Goal: Task Accomplishment & Management: Use online tool/utility

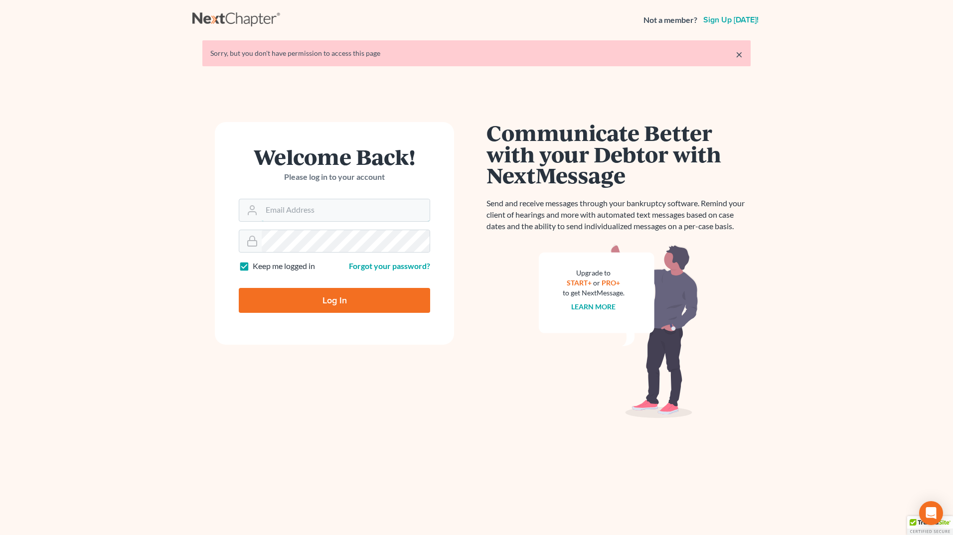
type input "[EMAIL_ADDRESS][DOMAIN_NAME]"
click at [401, 309] on input "Log In" at bounding box center [334, 300] width 191 height 25
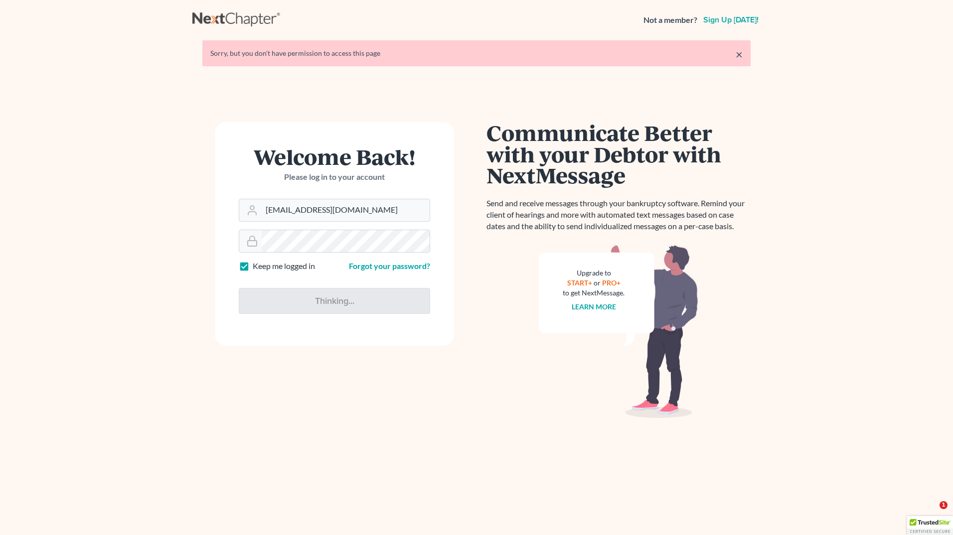
type input "Thinking..."
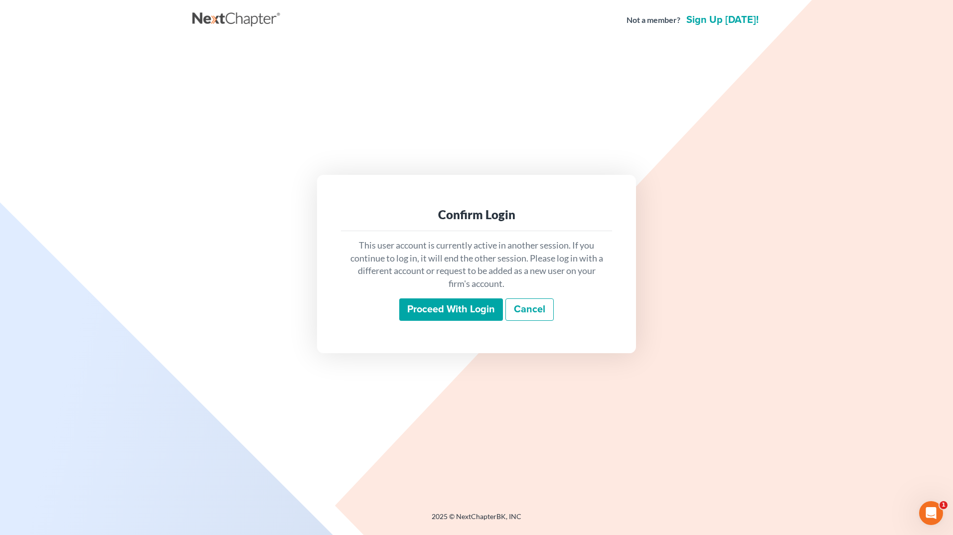
click at [455, 298] on input "Proceed with login" at bounding box center [451, 309] width 104 height 23
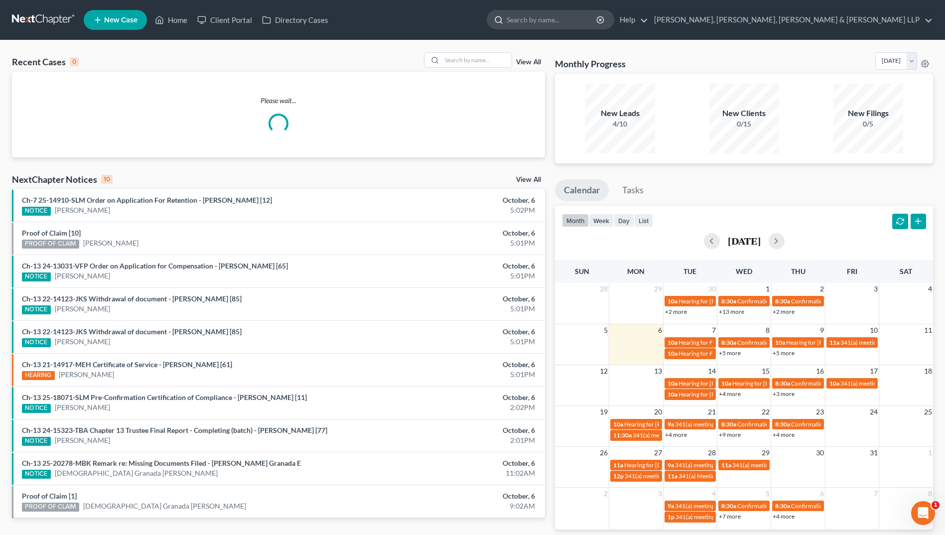
click at [598, 22] on input "search" at bounding box center [552, 19] width 91 height 18
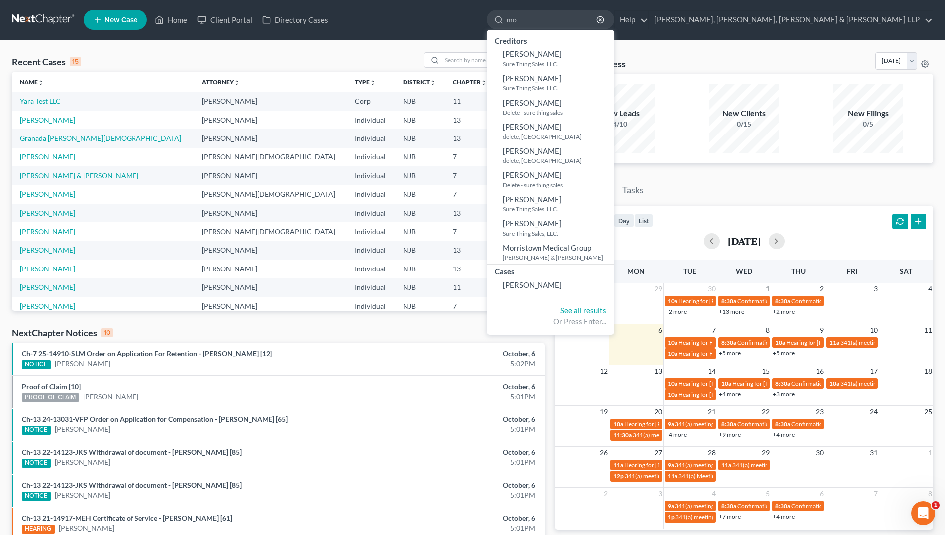
type input "m"
type input "s"
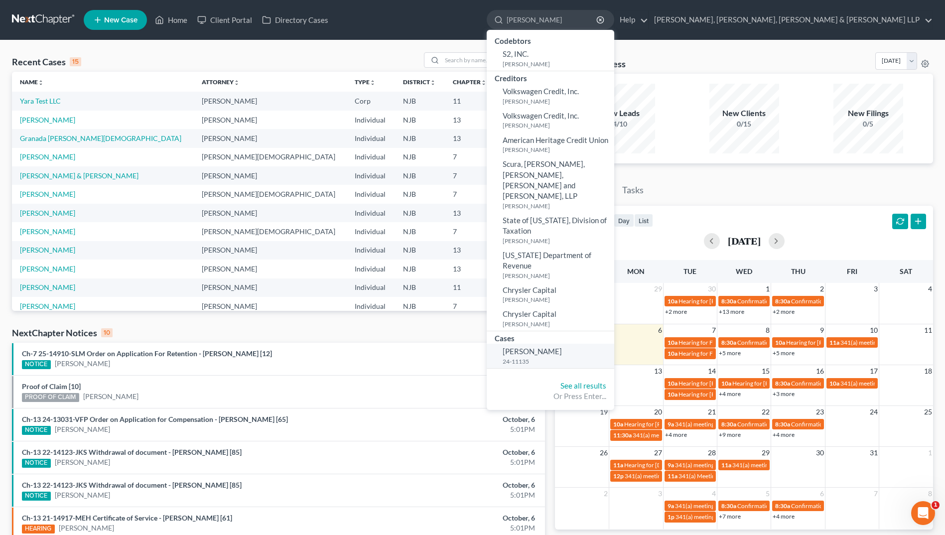
type input "[PERSON_NAME]"
click at [562, 347] on span "[PERSON_NAME]" at bounding box center [532, 351] width 59 height 9
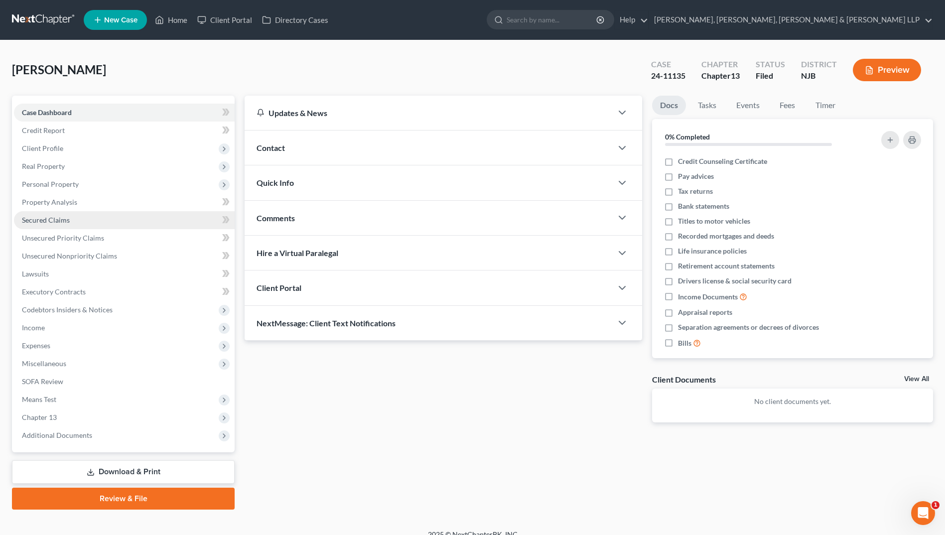
click at [56, 220] on span "Secured Claims" at bounding box center [46, 220] width 48 height 8
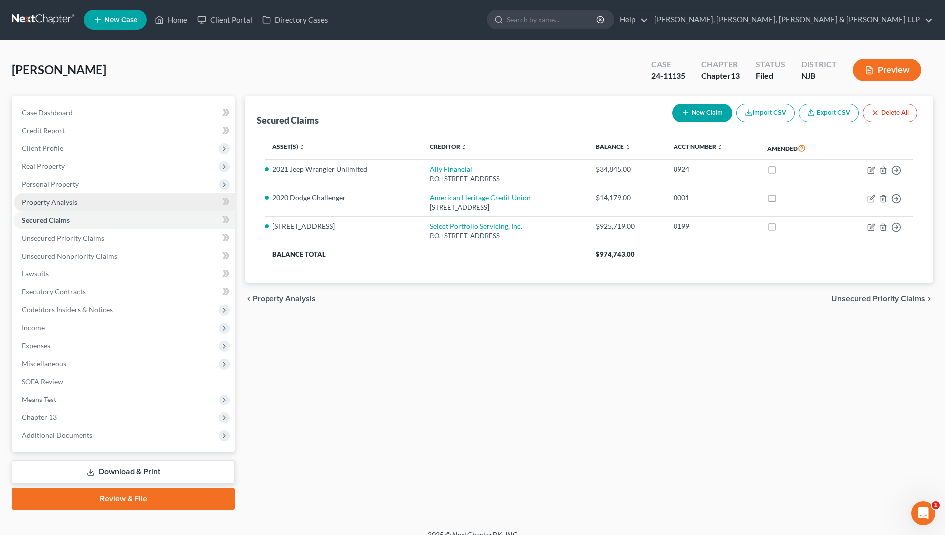
click at [53, 206] on span "Property Analysis" at bounding box center [49, 202] width 55 height 8
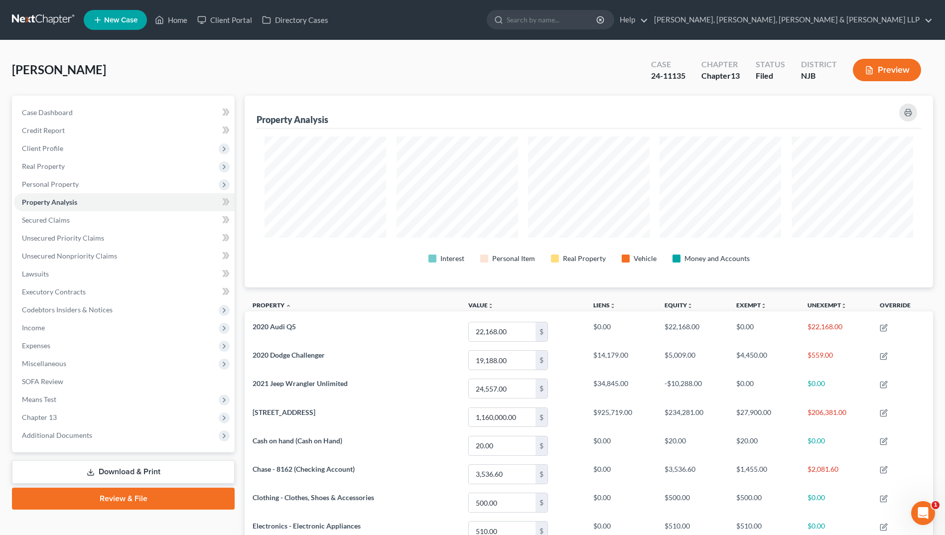
scroll to position [192, 689]
click at [912, 115] on button "button" at bounding box center [908, 113] width 18 height 18
click at [97, 243] on link "Unsecured Priority Claims" at bounding box center [124, 238] width 221 height 18
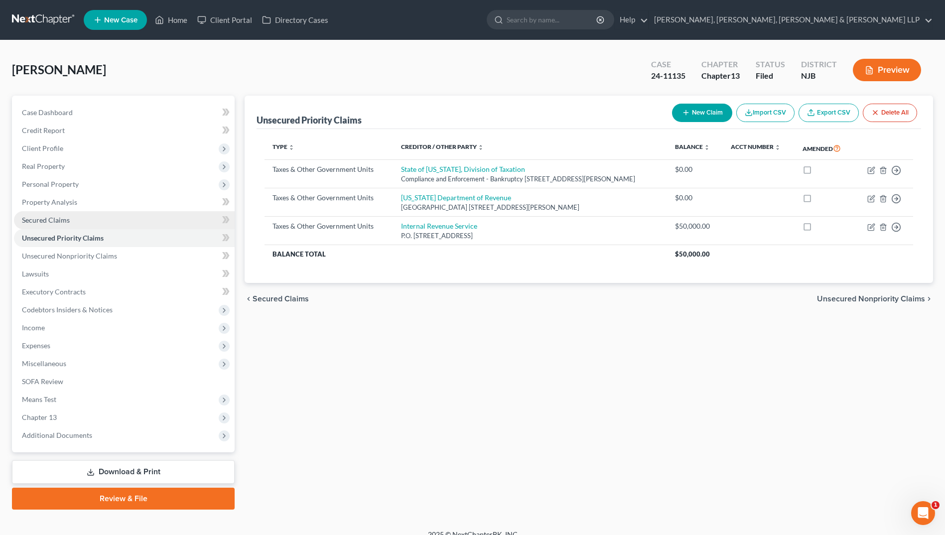
click at [97, 224] on link "Secured Claims" at bounding box center [124, 220] width 221 height 18
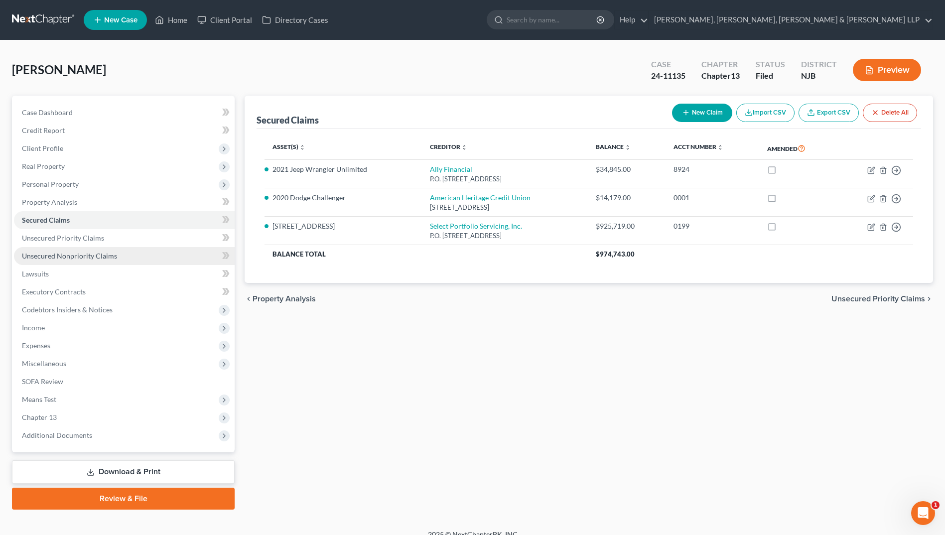
click at [94, 252] on span "Unsecured Nonpriority Claims" at bounding box center [69, 256] width 95 height 8
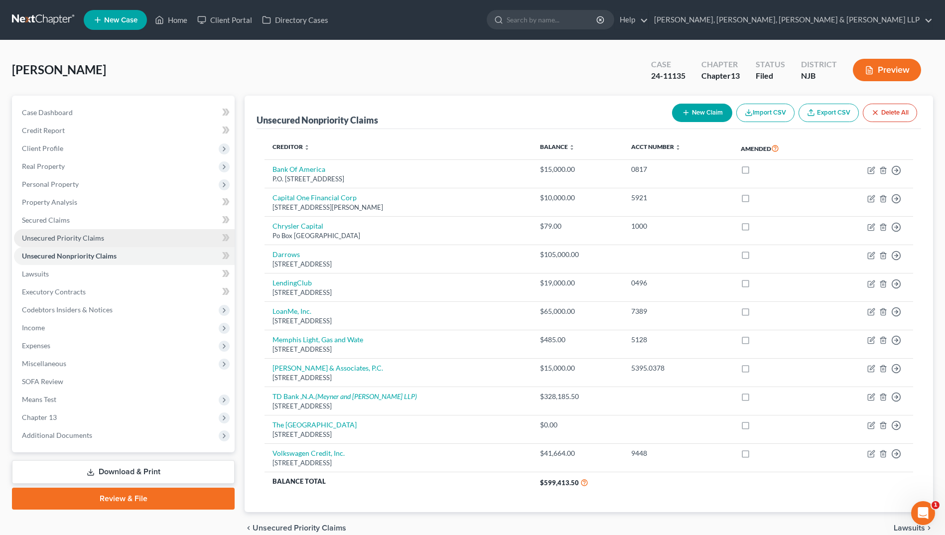
click at [97, 238] on span "Unsecured Priority Claims" at bounding box center [63, 238] width 82 height 8
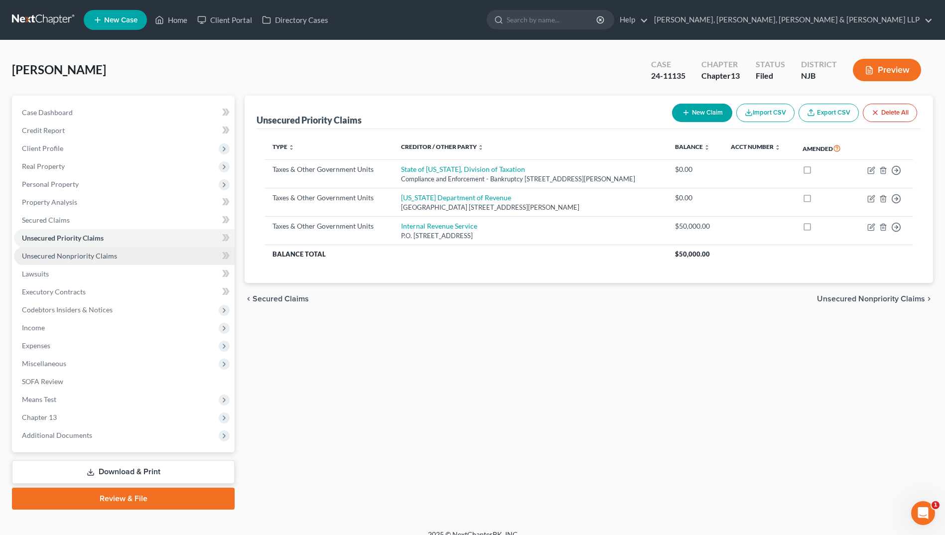
click at [89, 252] on span "Unsecured Nonpriority Claims" at bounding box center [69, 256] width 95 height 8
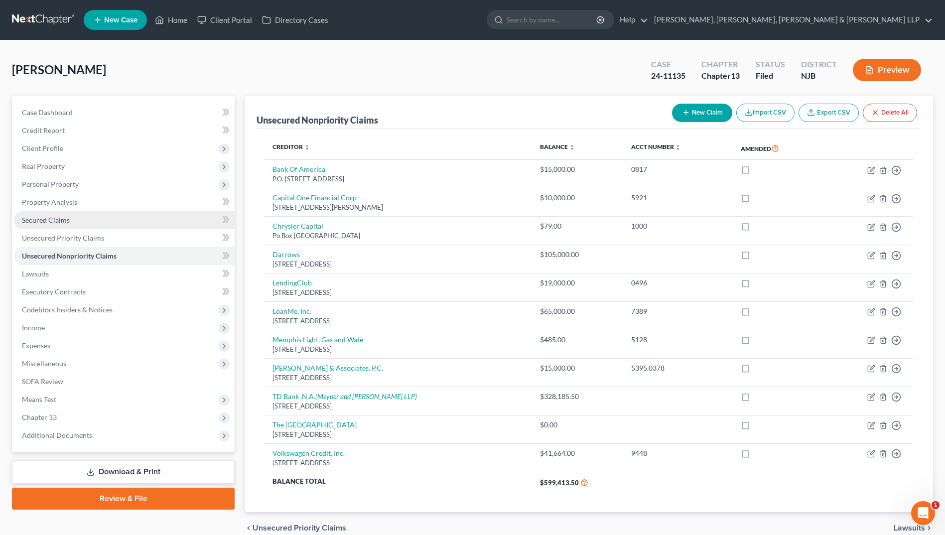
click at [79, 217] on link "Secured Claims" at bounding box center [124, 220] width 221 height 18
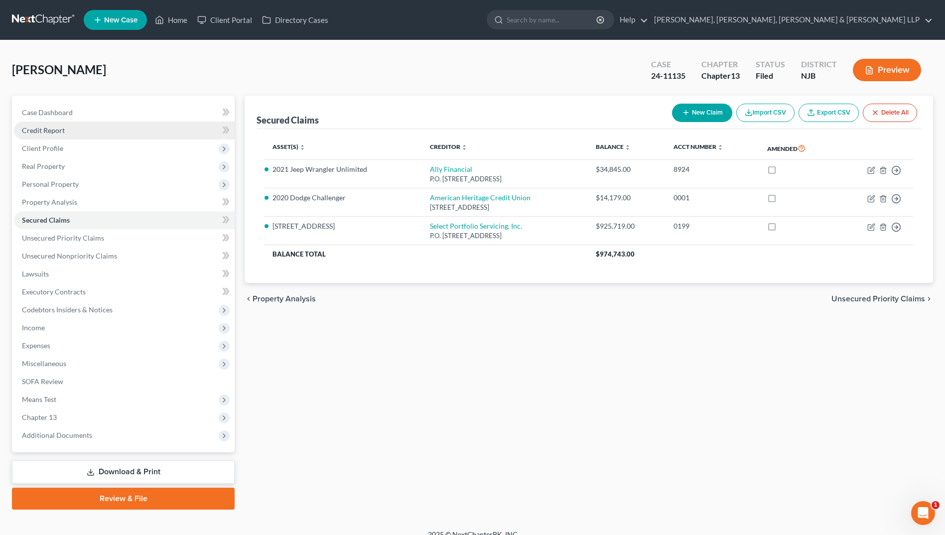
click at [74, 126] on link "Credit Report" at bounding box center [124, 131] width 221 height 18
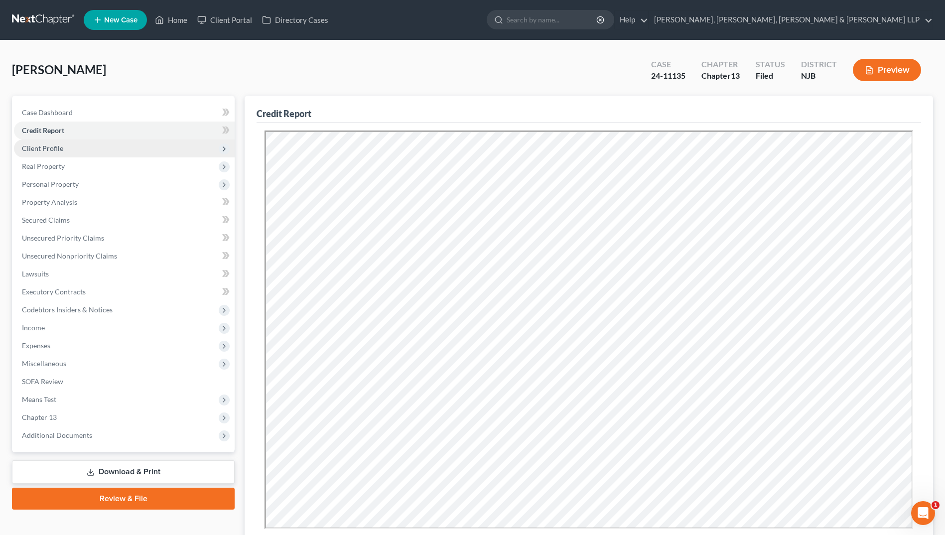
click at [74, 140] on span "Client Profile" at bounding box center [124, 149] width 221 height 18
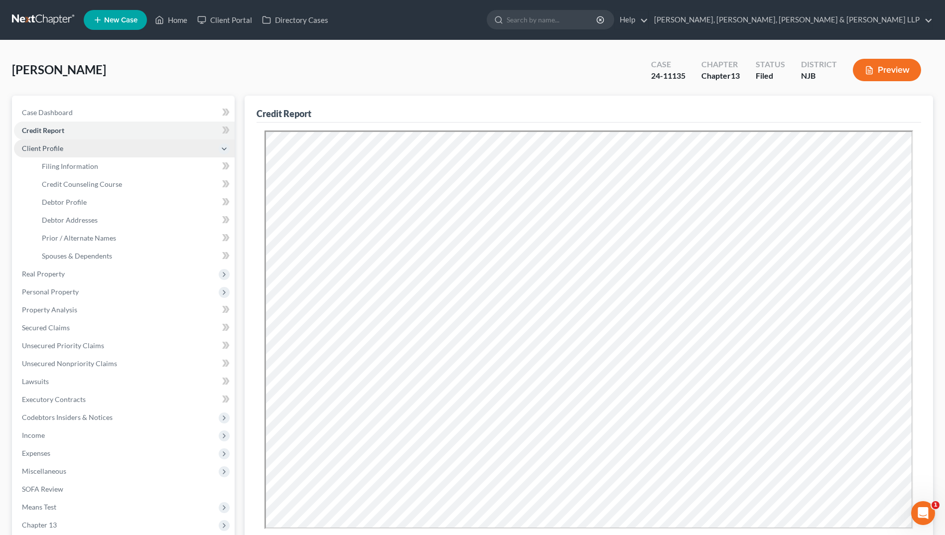
click at [74, 140] on span "Client Profile" at bounding box center [124, 149] width 221 height 18
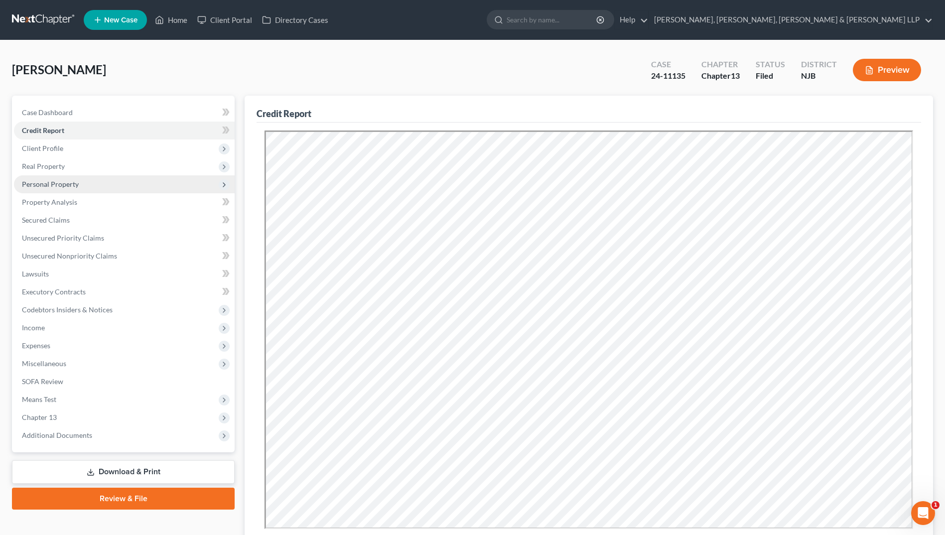
click at [67, 189] on span "Personal Property" at bounding box center [124, 184] width 221 height 18
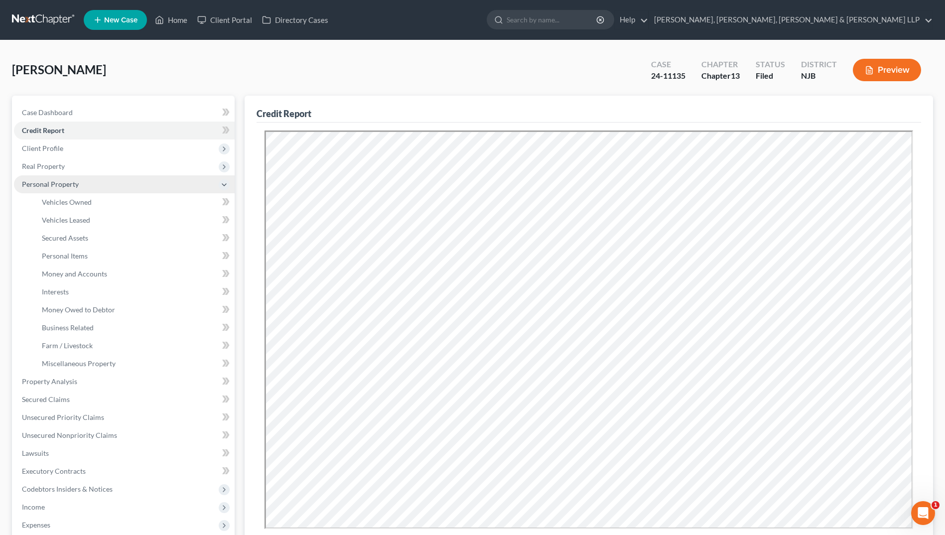
click at [68, 183] on span "Personal Property" at bounding box center [50, 184] width 57 height 8
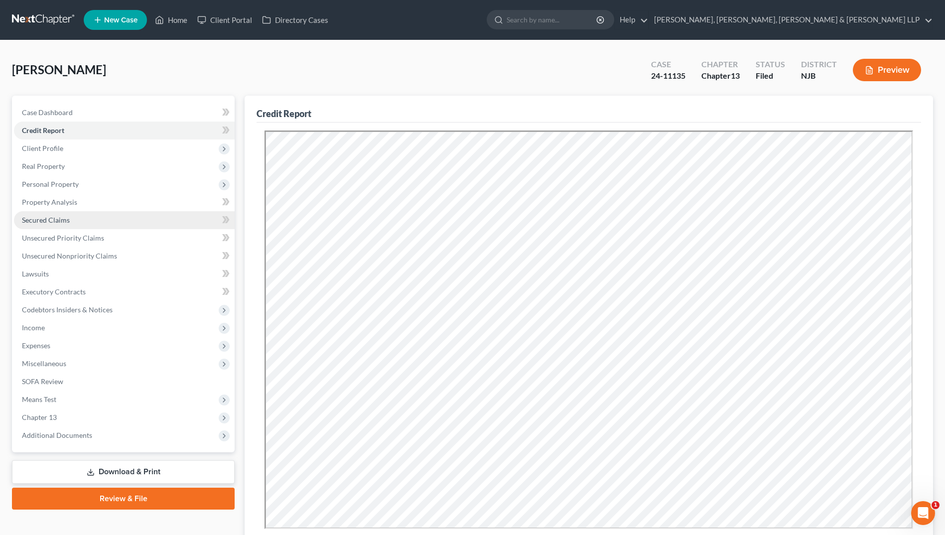
click at [70, 214] on link "Secured Claims" at bounding box center [124, 220] width 221 height 18
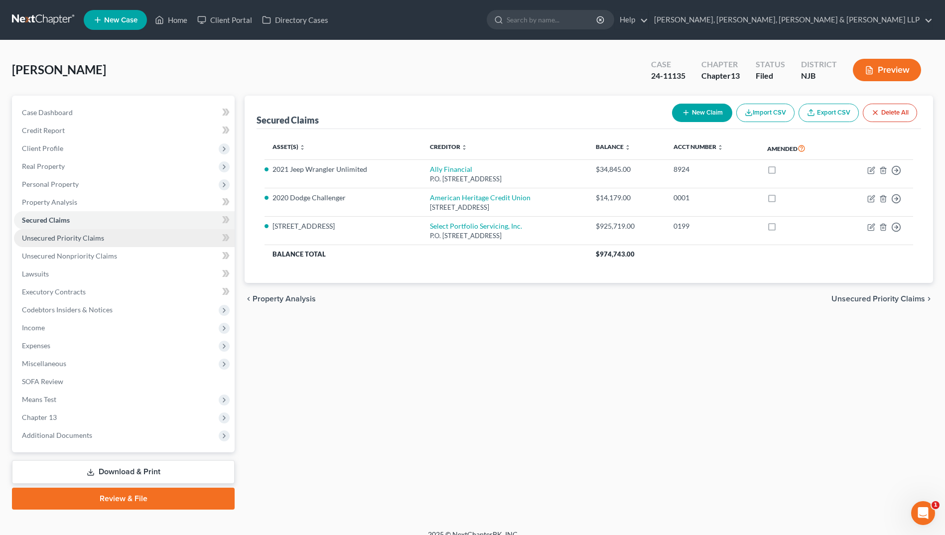
click at [57, 244] on link "Unsecured Priority Claims" at bounding box center [124, 238] width 221 height 18
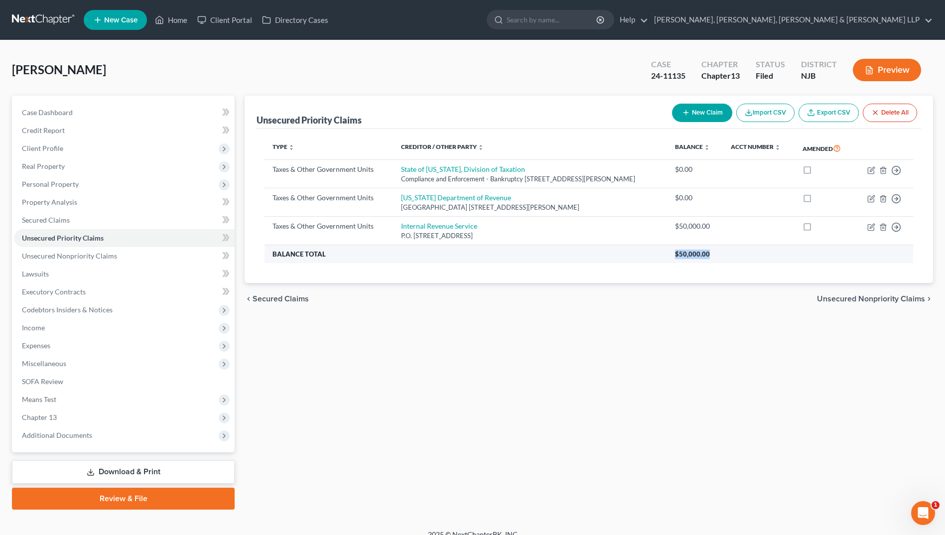
drag, startPoint x: 733, startPoint y: 272, endPoint x: 695, endPoint y: 279, distance: 39.0
click at [695, 263] on th "$50,000.00" at bounding box center [790, 254] width 246 height 18
drag, startPoint x: 695, startPoint y: 279, endPoint x: 703, endPoint y: 277, distance: 8.8
copy span "$50,000.00"
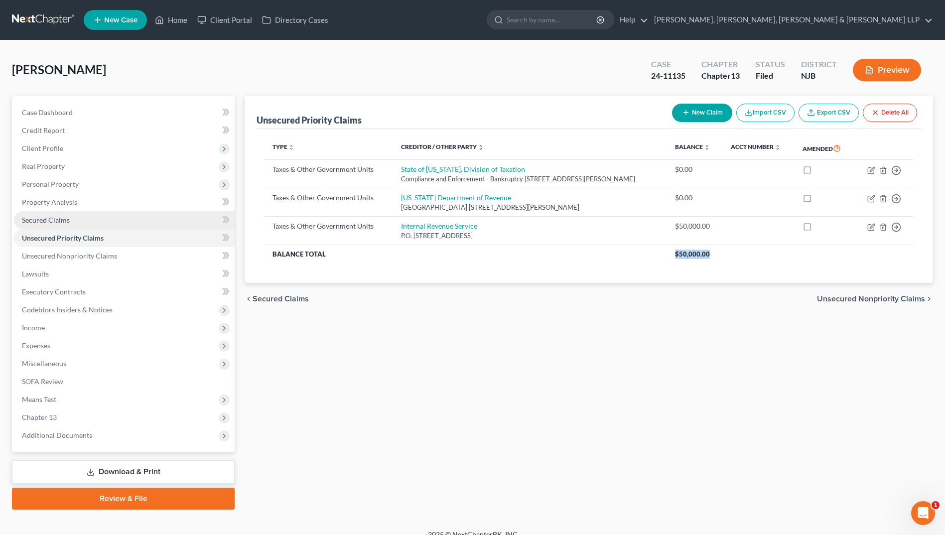
click at [78, 223] on link "Secured Claims" at bounding box center [124, 220] width 221 height 18
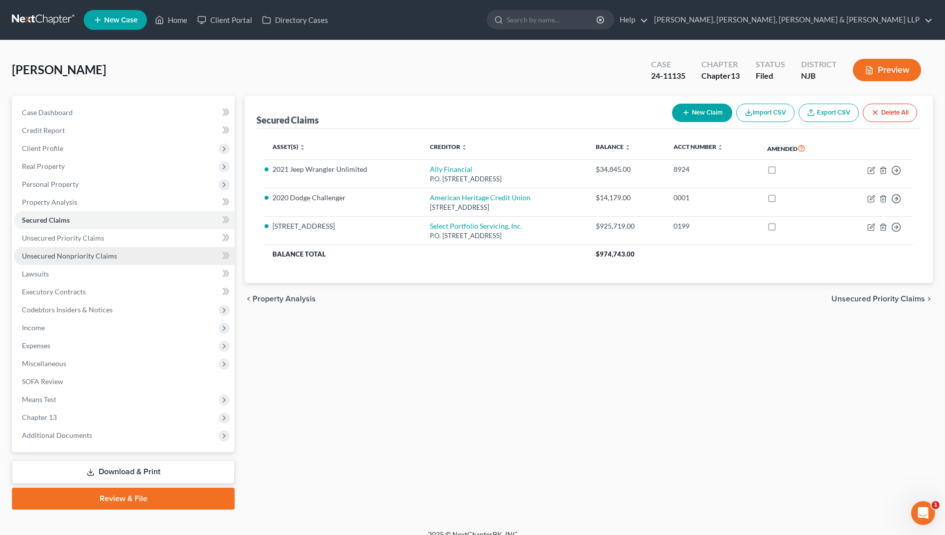
click at [92, 251] on link "Unsecured Nonpriority Claims" at bounding box center [124, 256] width 221 height 18
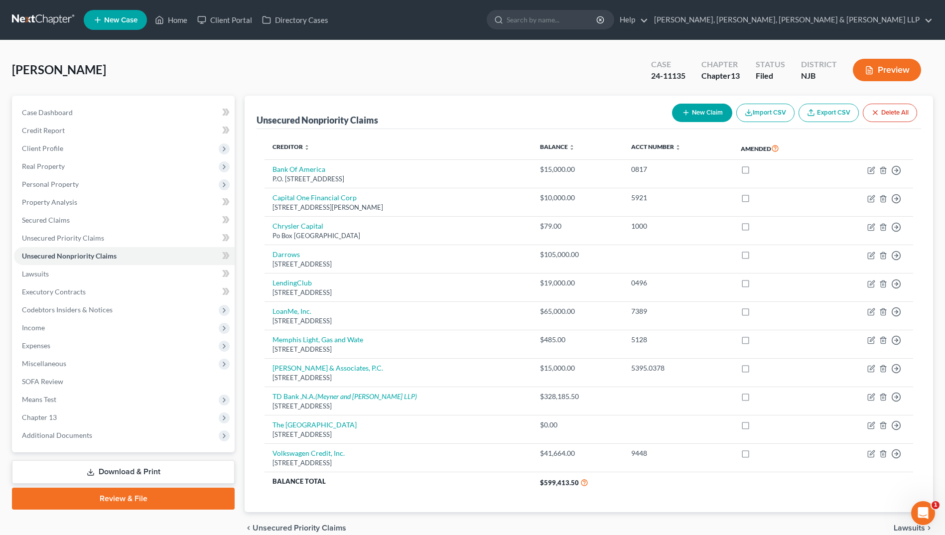
click at [840, 115] on link "Export CSV" at bounding box center [829, 113] width 60 height 18
click at [94, 243] on link "Unsecured Priority Claims" at bounding box center [124, 238] width 221 height 18
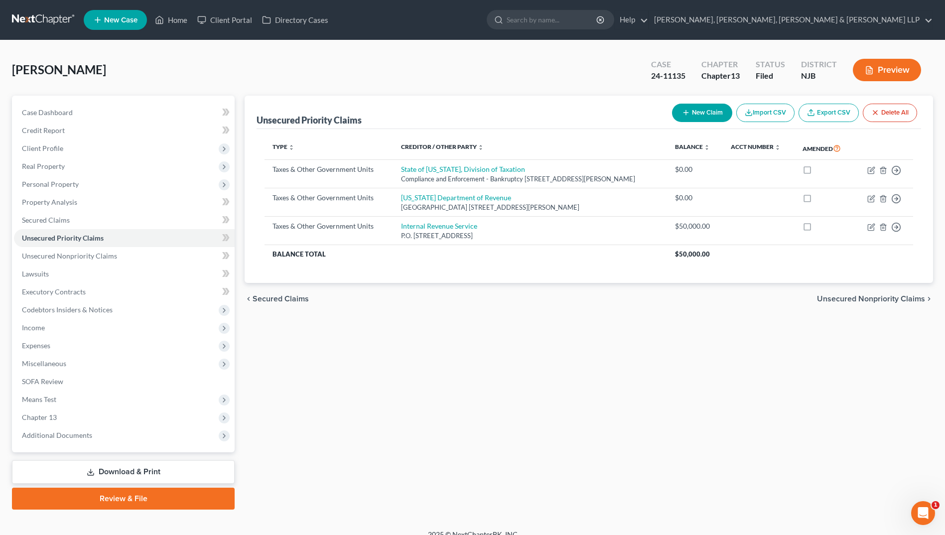
click at [826, 113] on link "Export CSV" at bounding box center [829, 113] width 60 height 18
click at [74, 219] on link "Secured Claims" at bounding box center [124, 220] width 221 height 18
